Goal: Information Seeking & Learning: Compare options

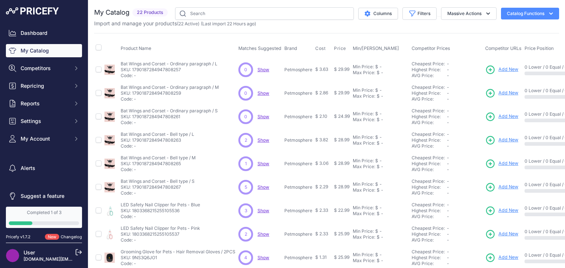
click at [315, 73] on td "$ 3.63" at bounding box center [323, 70] width 19 height 24
click at [265, 69] on span "Show" at bounding box center [263, 70] width 12 height 6
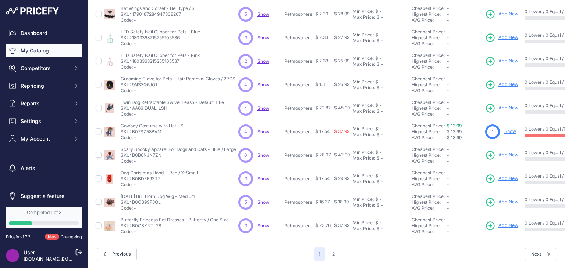
scroll to position [178, 0]
click at [265, 223] on span "Show" at bounding box center [263, 226] width 12 height 6
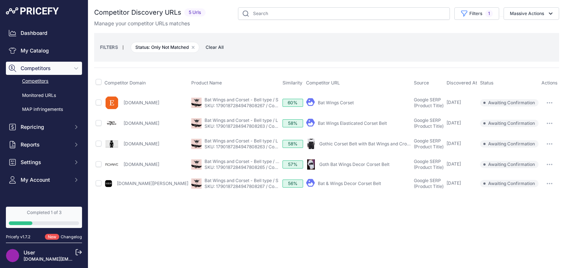
click at [327, 101] on link "Bat Wings Corset" at bounding box center [336, 103] width 36 height 6
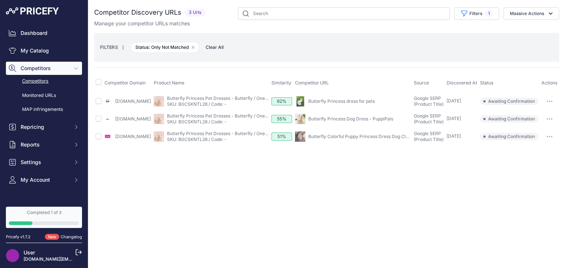
click at [326, 119] on link "Butterfly Princess Dog Dress - PuppiPals" at bounding box center [350, 119] width 85 height 6
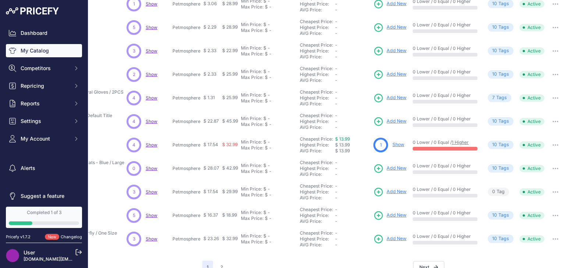
scroll to position [160, 118]
click at [392, 141] on p "Show" at bounding box center [398, 144] width 12 height 7
click at [392, 143] on link "Show" at bounding box center [398, 145] width 12 height 6
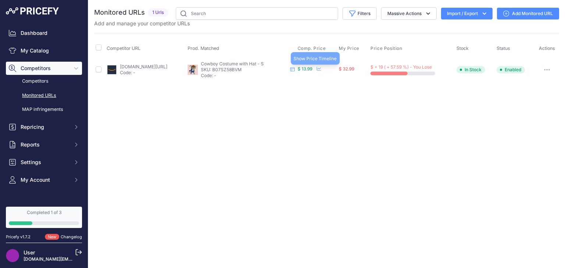
click at [321, 69] on icon at bounding box center [319, 69] width 4 height 4
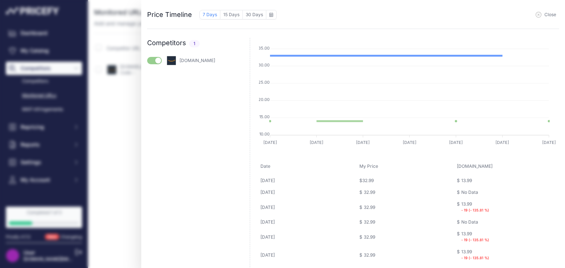
click at [537, 13] on icon "button" at bounding box center [538, 15] width 6 height 6
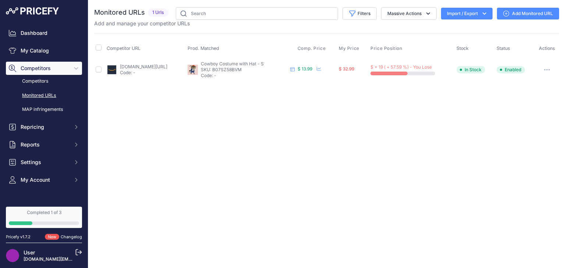
click at [137, 64] on link "amazon.com/-/zh_tw/dp/b07t4g6qdx?prirule_jdsnikfkfjsd=10165" at bounding box center [143, 67] width 47 height 6
